Goal: Navigation & Orientation: Understand site structure

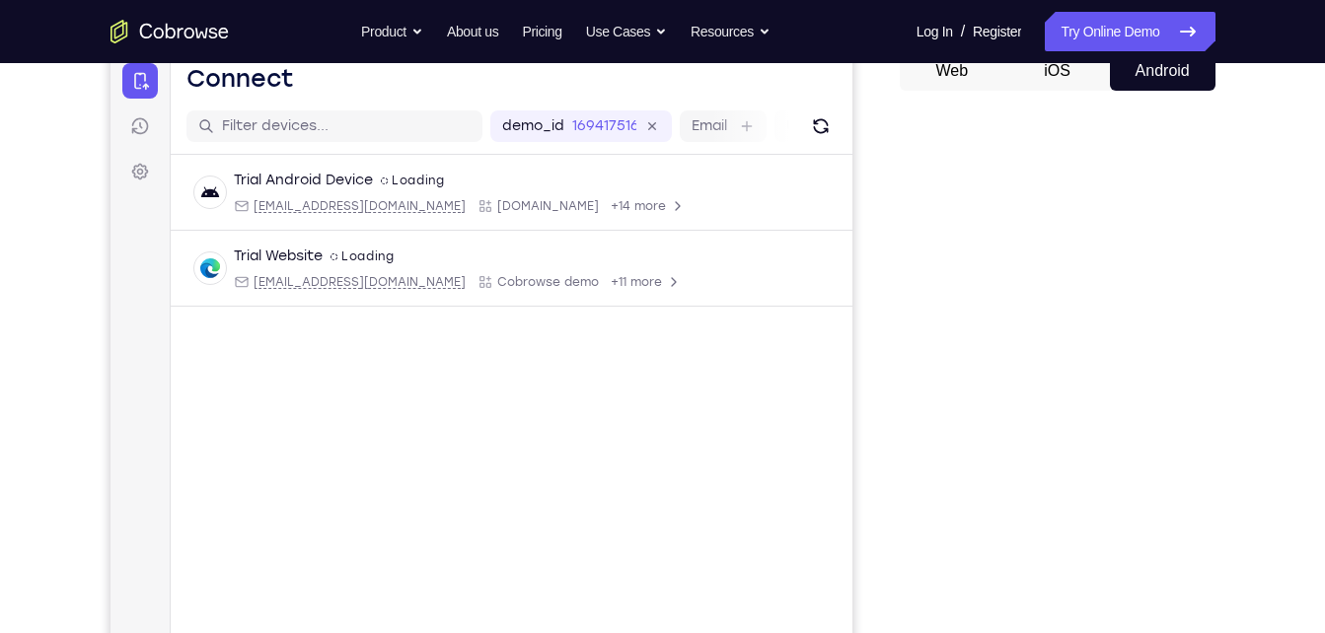
scroll to position [204, 0]
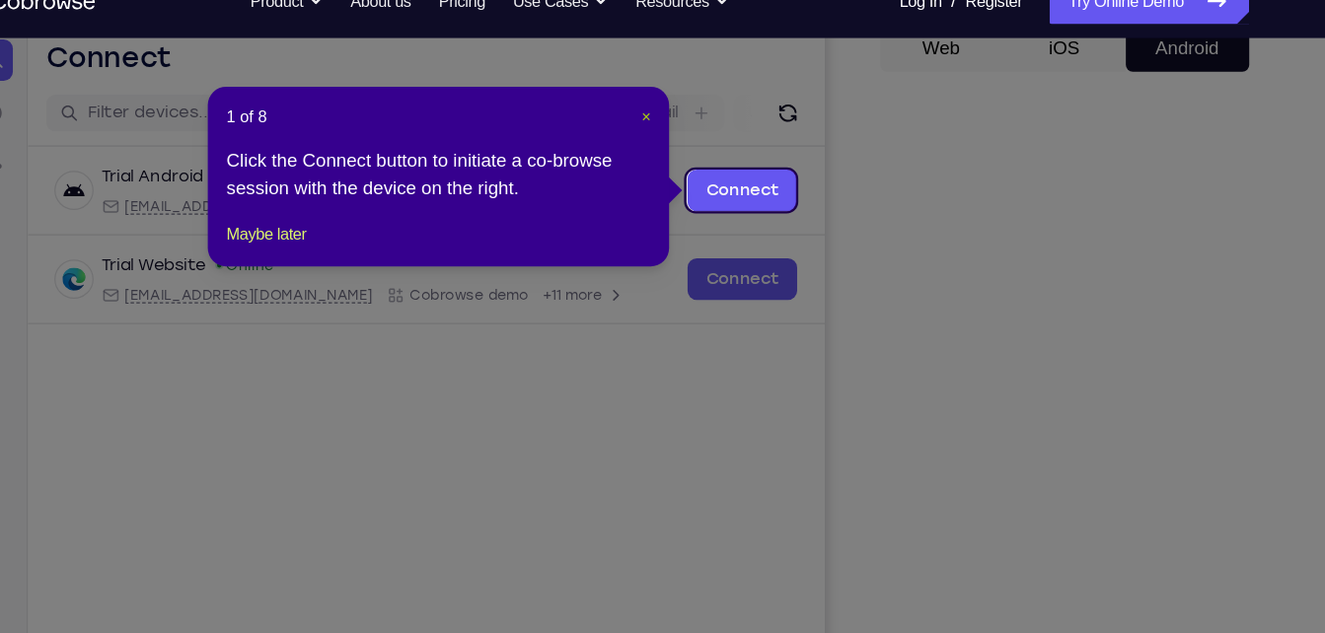
click at [700, 133] on span "×" at bounding box center [699, 130] width 8 height 16
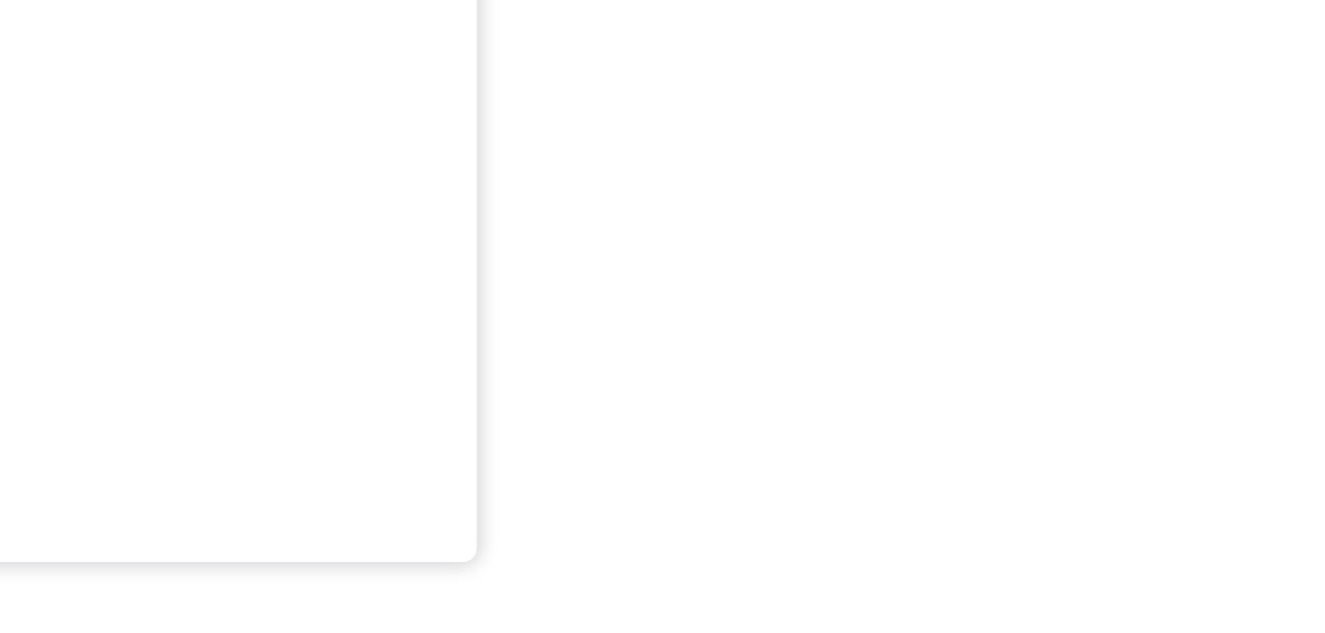
scroll to position [327, 0]
